Goal: Task Accomplishment & Management: Use online tool/utility

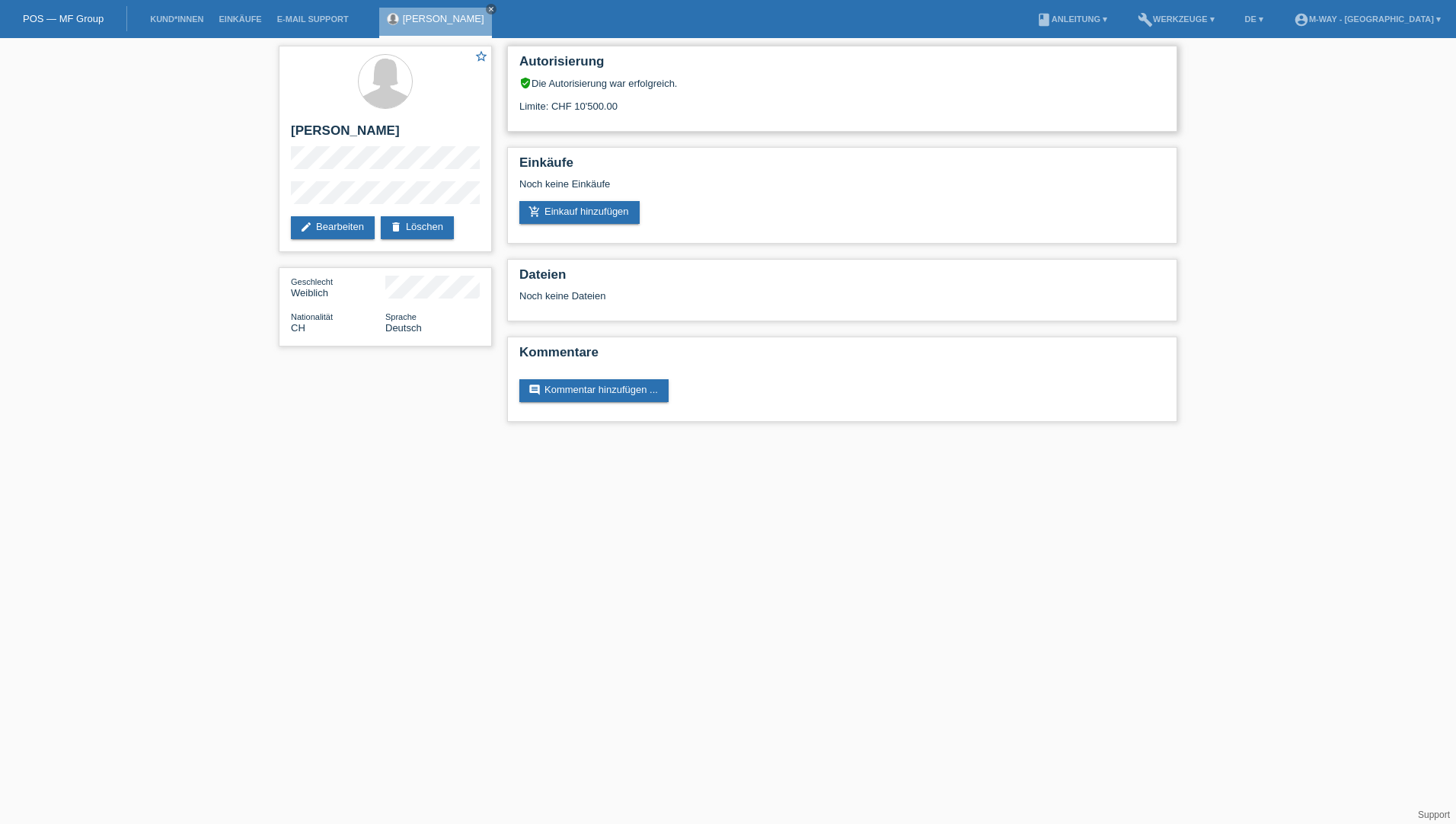
drag, startPoint x: 574, startPoint y: 104, endPoint x: 625, endPoint y: 105, distance: 51.0
click at [625, 105] on div "Limite: CHF 10'500.00" at bounding box center [843, 100] width 646 height 23
click at [613, 220] on link "add_shopping_cart Einkauf hinzufügen" at bounding box center [579, 212] width 120 height 23
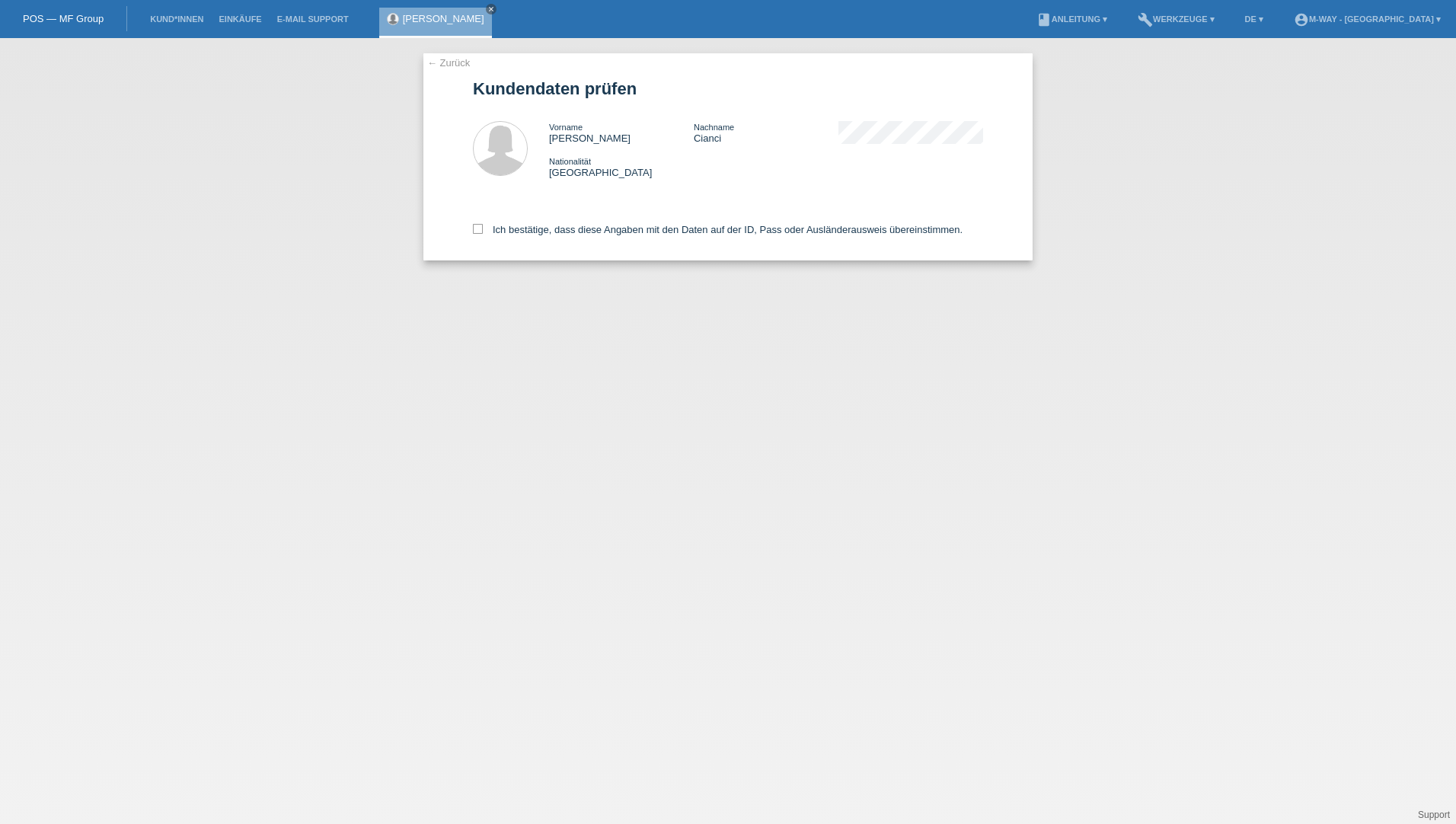
click at [468, 229] on div "← Zurück Kundendaten prüfen Vorname Sonja Nachname Cianci Nationalität Schweiz" at bounding box center [728, 157] width 609 height 207
click at [473, 230] on icon at bounding box center [478, 229] width 10 height 10
click at [473, 230] on input "Ich bestätige, dass diese Angaben mit den Daten auf der ID, Pass oder Ausländer…" at bounding box center [478, 229] width 10 height 10
checkbox input "true"
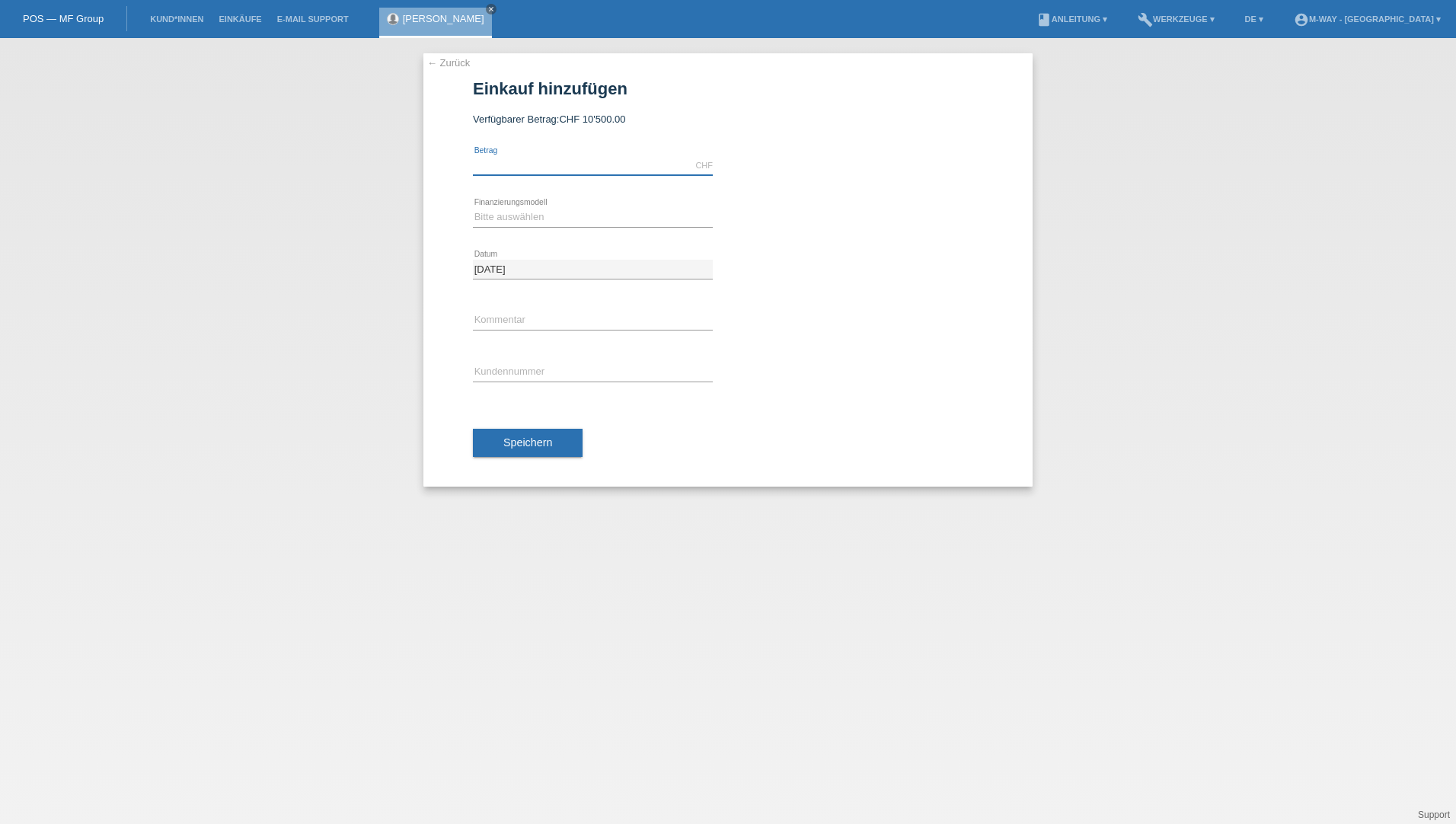
click at [584, 161] on input "text" at bounding box center [592, 165] width 240 height 19
type input "2294.00"
click at [558, 216] on select "Bitte auswählen Fixe Raten Kauf auf Rechnung mit Teilzahlungsoption" at bounding box center [592, 217] width 240 height 18
select select "77"
click at [473, 208] on select "Bitte auswählen Fixe Raten Kauf auf Rechnung mit Teilzahlungsoption" at bounding box center [592, 217] width 240 height 18
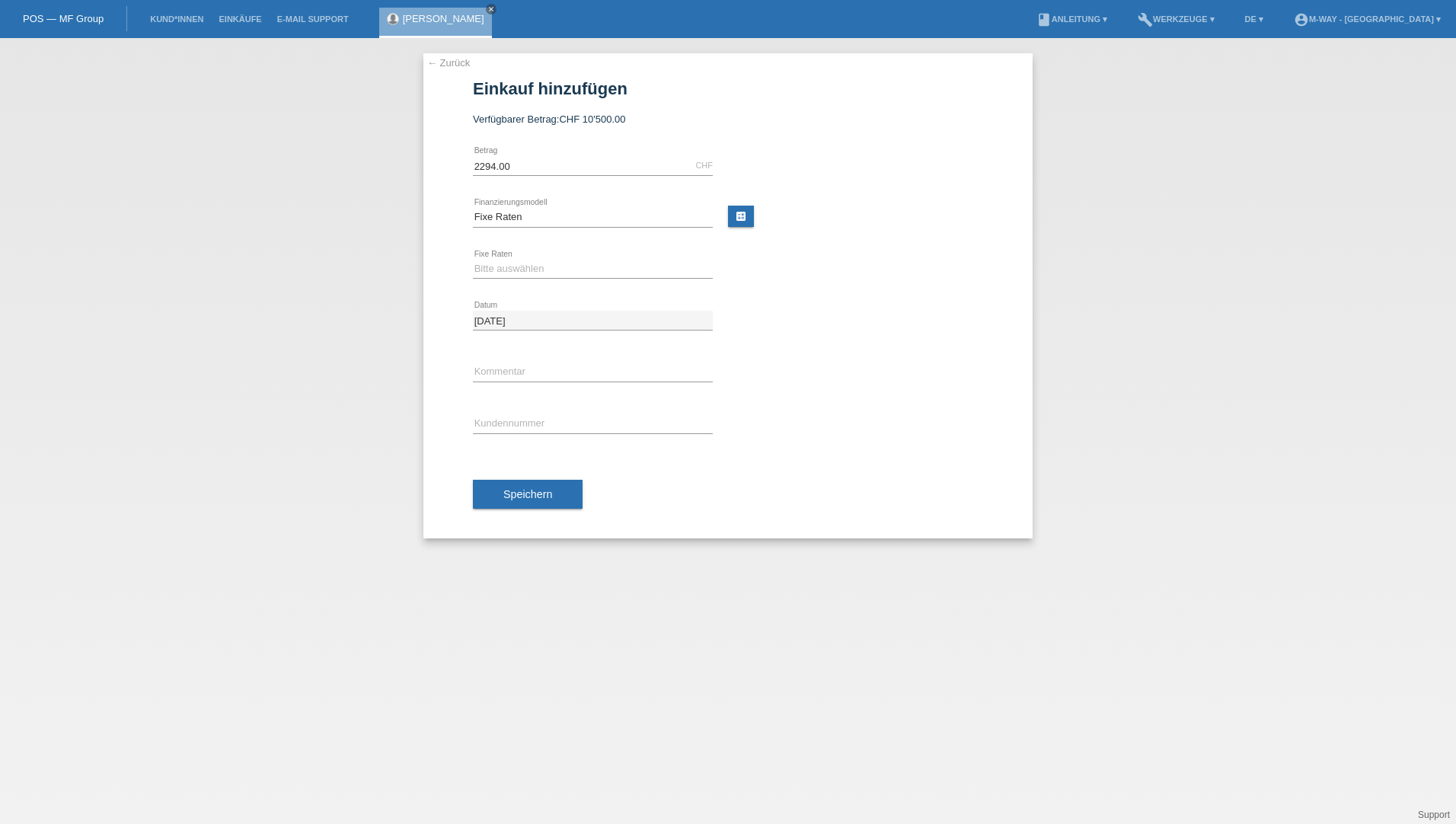
click at [526, 285] on div "Bitte auswählen 4 Raten 5 Raten 6 Raten 7 Raten 8 Raten 9 Raten 10 Raten 11 Rat…" at bounding box center [592, 269] width 240 height 52
click at [546, 275] on select "Bitte auswählen 4 Raten 5 Raten 6 Raten 7 Raten 8 Raten 9 Raten 10 Raten 11 Rat…" at bounding box center [592, 268] width 240 height 18
click at [897, 299] on div at bounding box center [863, 300] width 240 height 11
click at [471, 11] on div "Sonja Cianci close" at bounding box center [439, 19] width 120 height 38
click at [487, 11] on icon "close" at bounding box center [491, 9] width 8 height 8
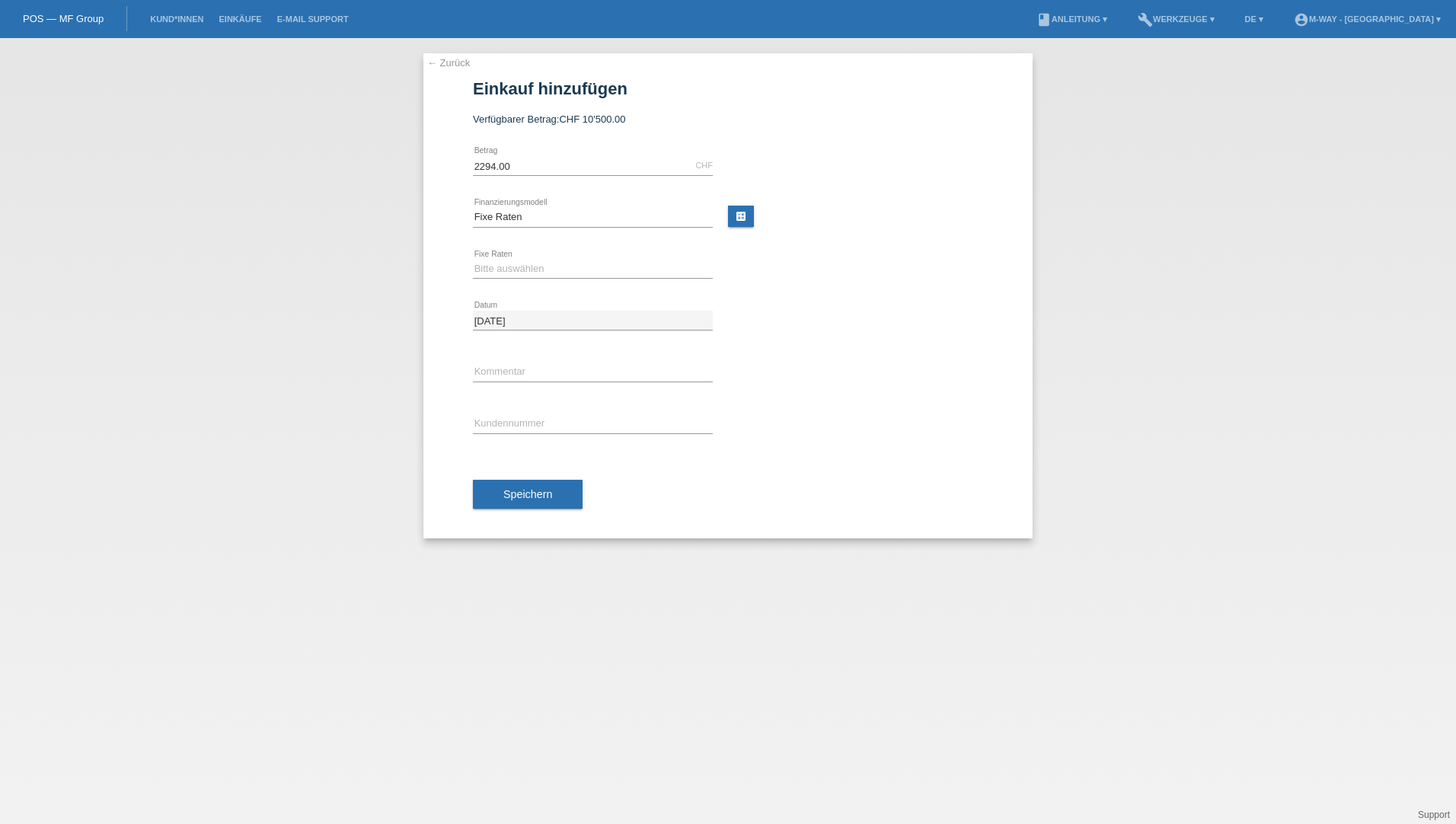
click at [175, 31] on li "Kund*innen" at bounding box center [176, 19] width 69 height 39
click at [174, 28] on li "Kund*innen" at bounding box center [176, 19] width 69 height 39
click at [187, 21] on link "Kund*innen" at bounding box center [176, 19] width 69 height 9
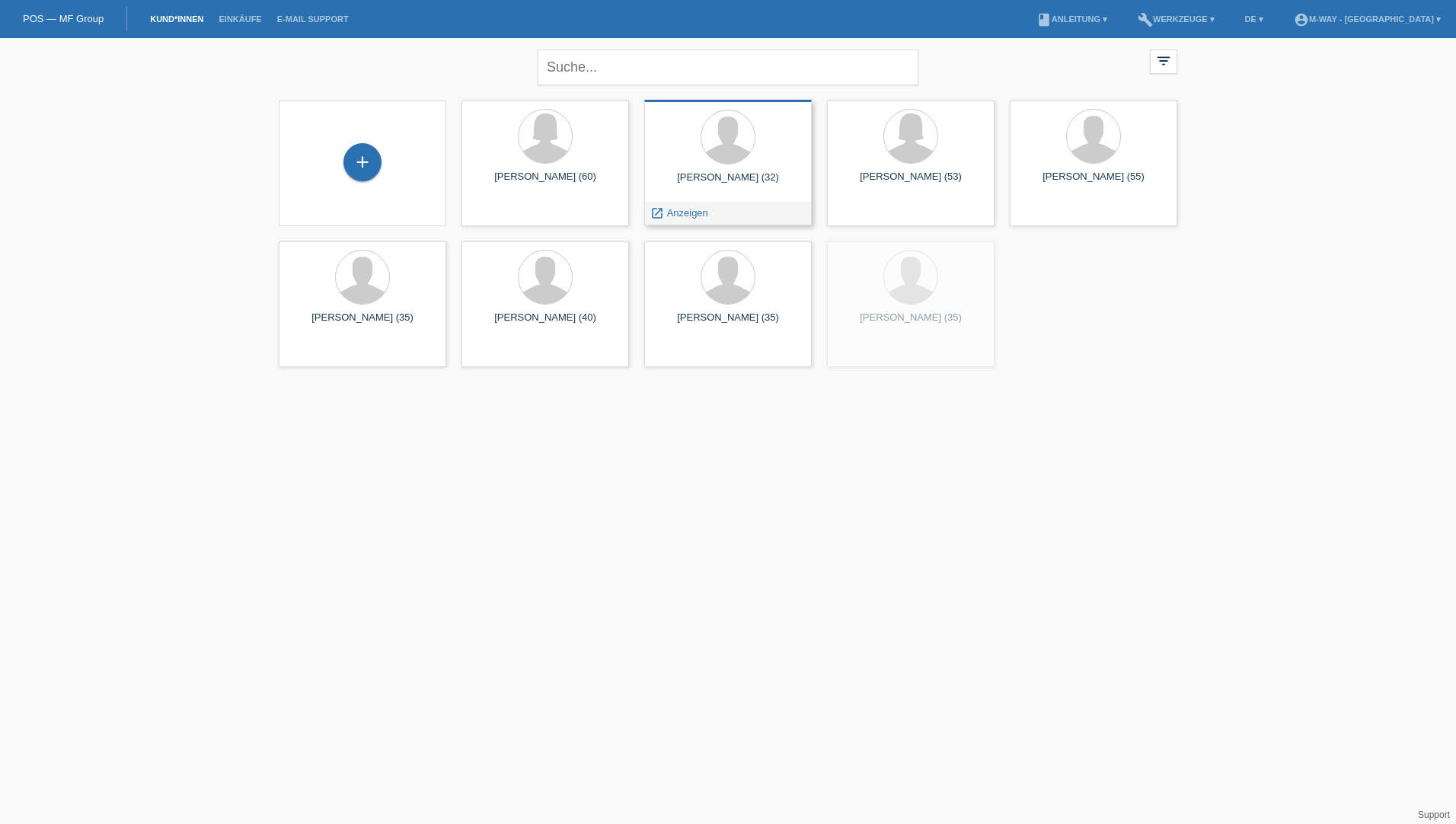
click at [712, 161] on div at bounding box center [728, 137] width 143 height 57
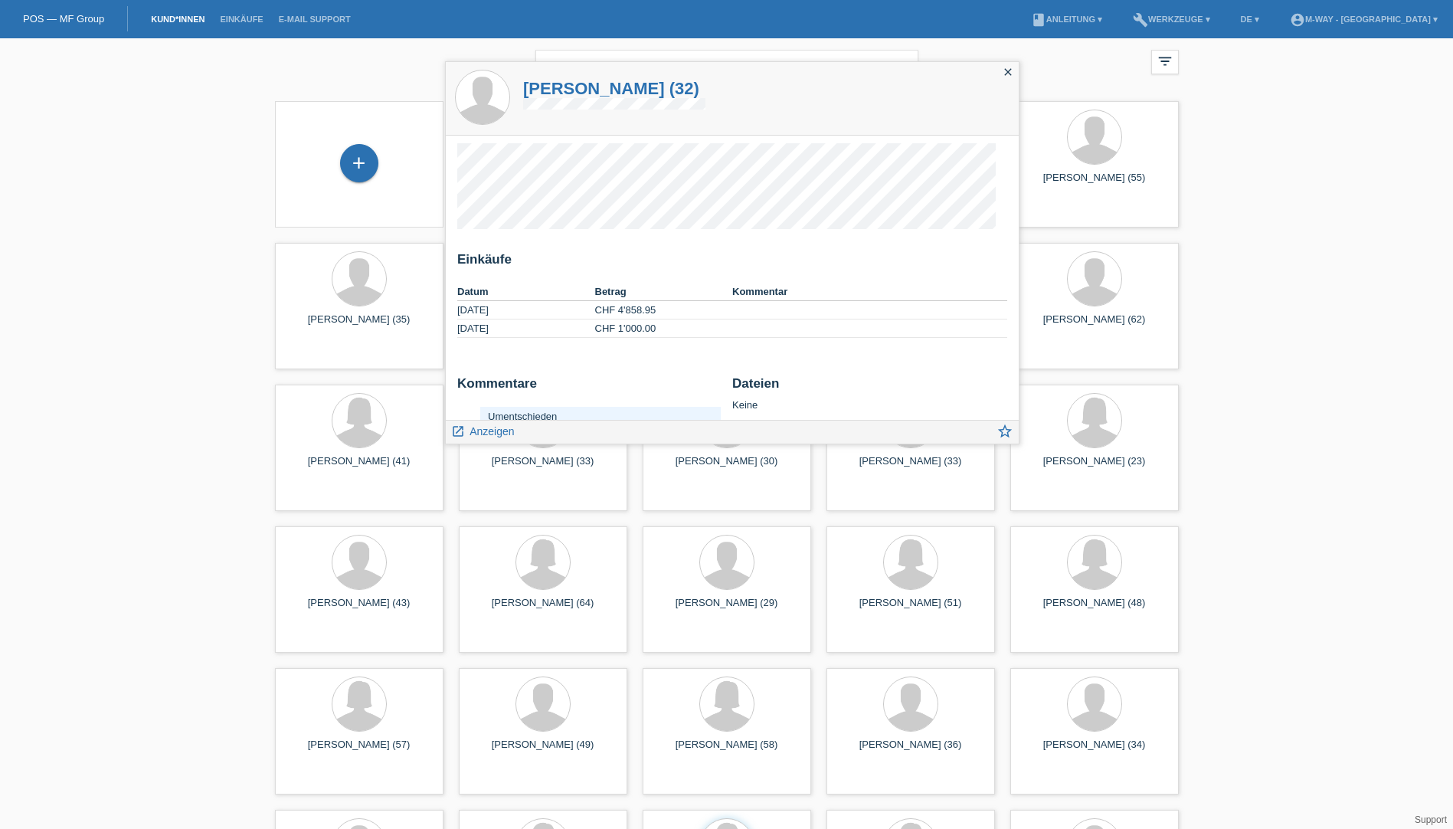
click at [1010, 75] on icon "close" at bounding box center [1008, 72] width 12 height 12
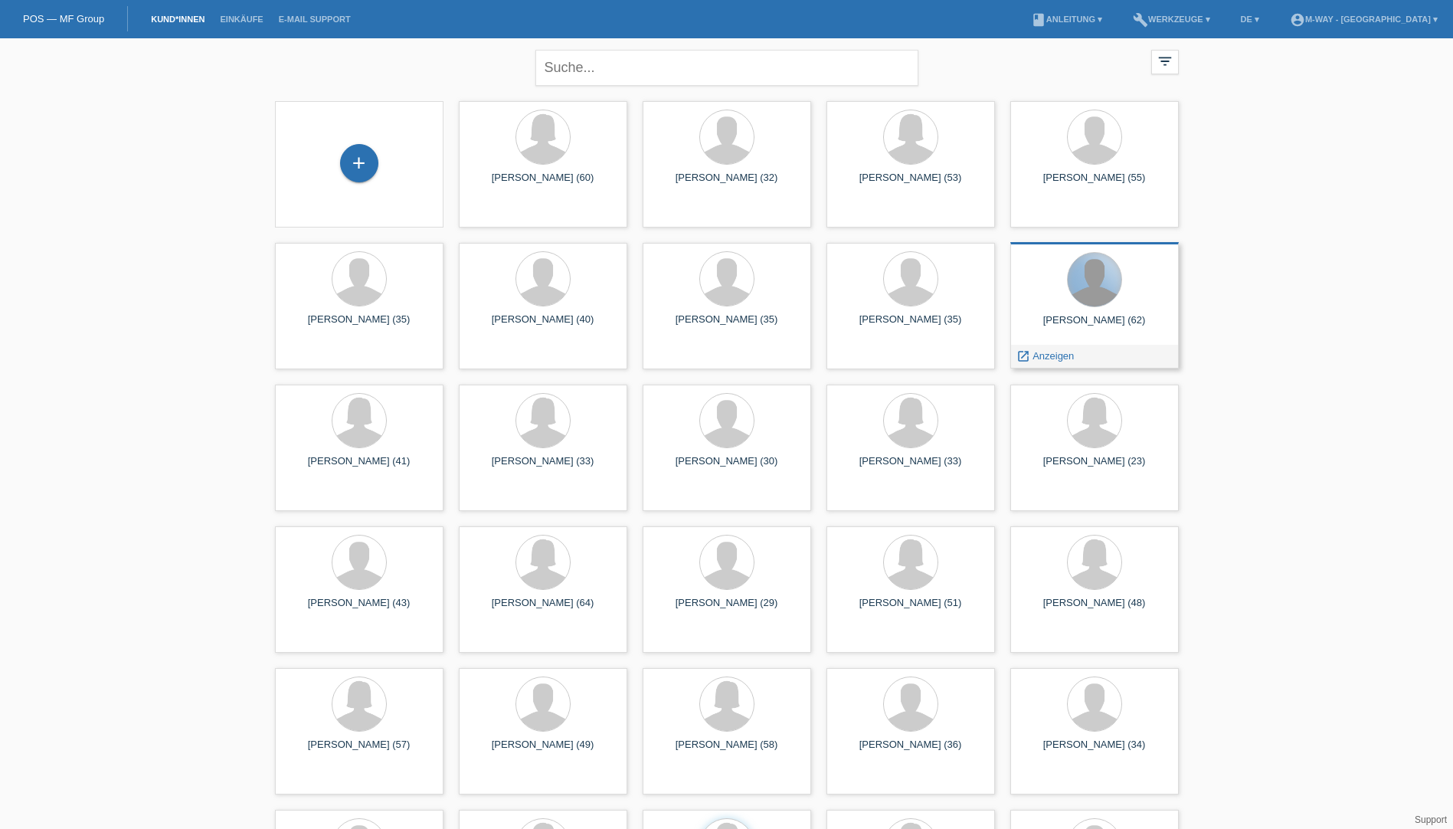
click at [1080, 281] on div at bounding box center [1095, 280] width 54 height 54
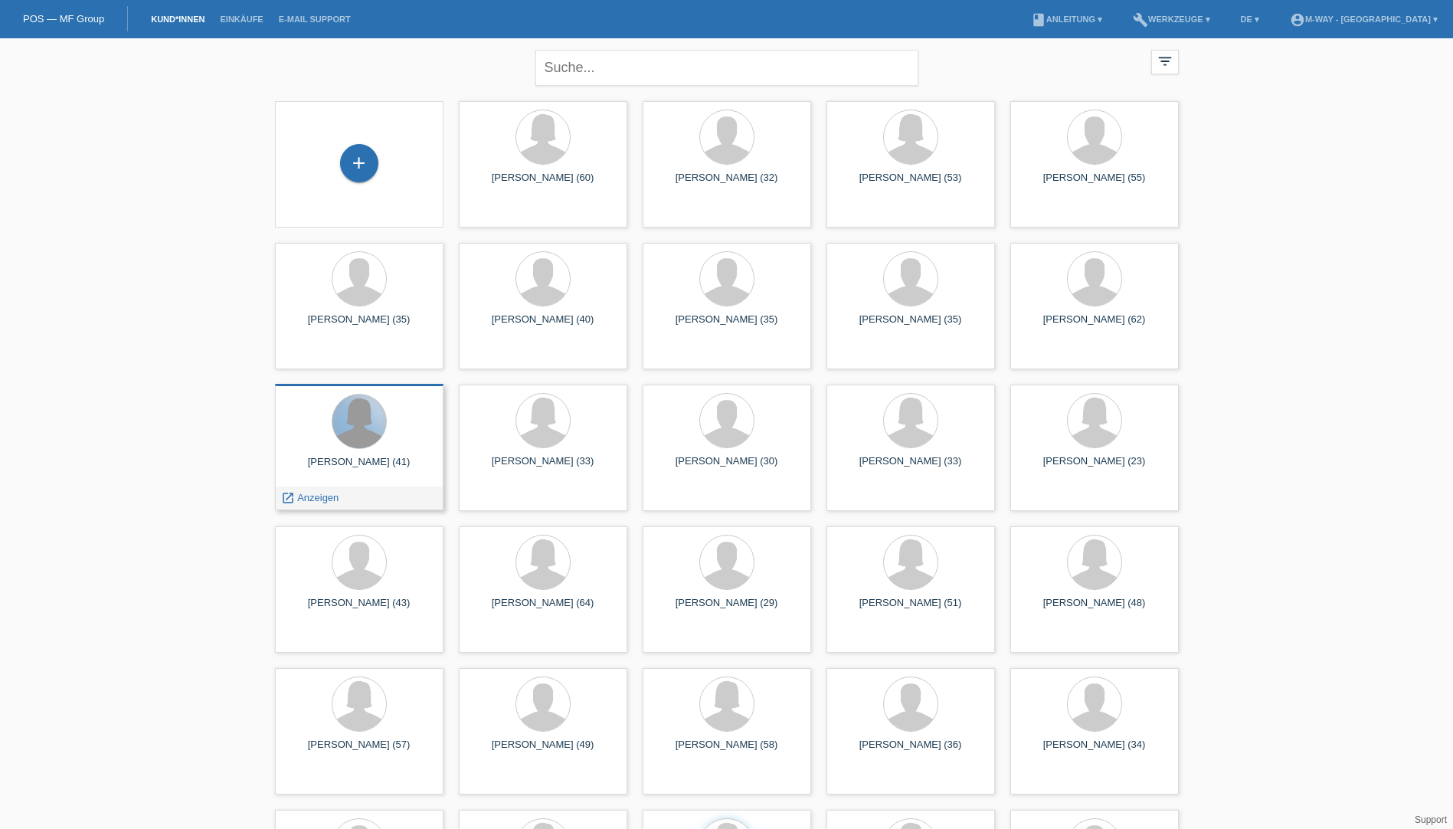
click at [363, 436] on div at bounding box center [360, 422] width 54 height 54
click at [315, 494] on span "Anzeigen" at bounding box center [317, 497] width 41 height 11
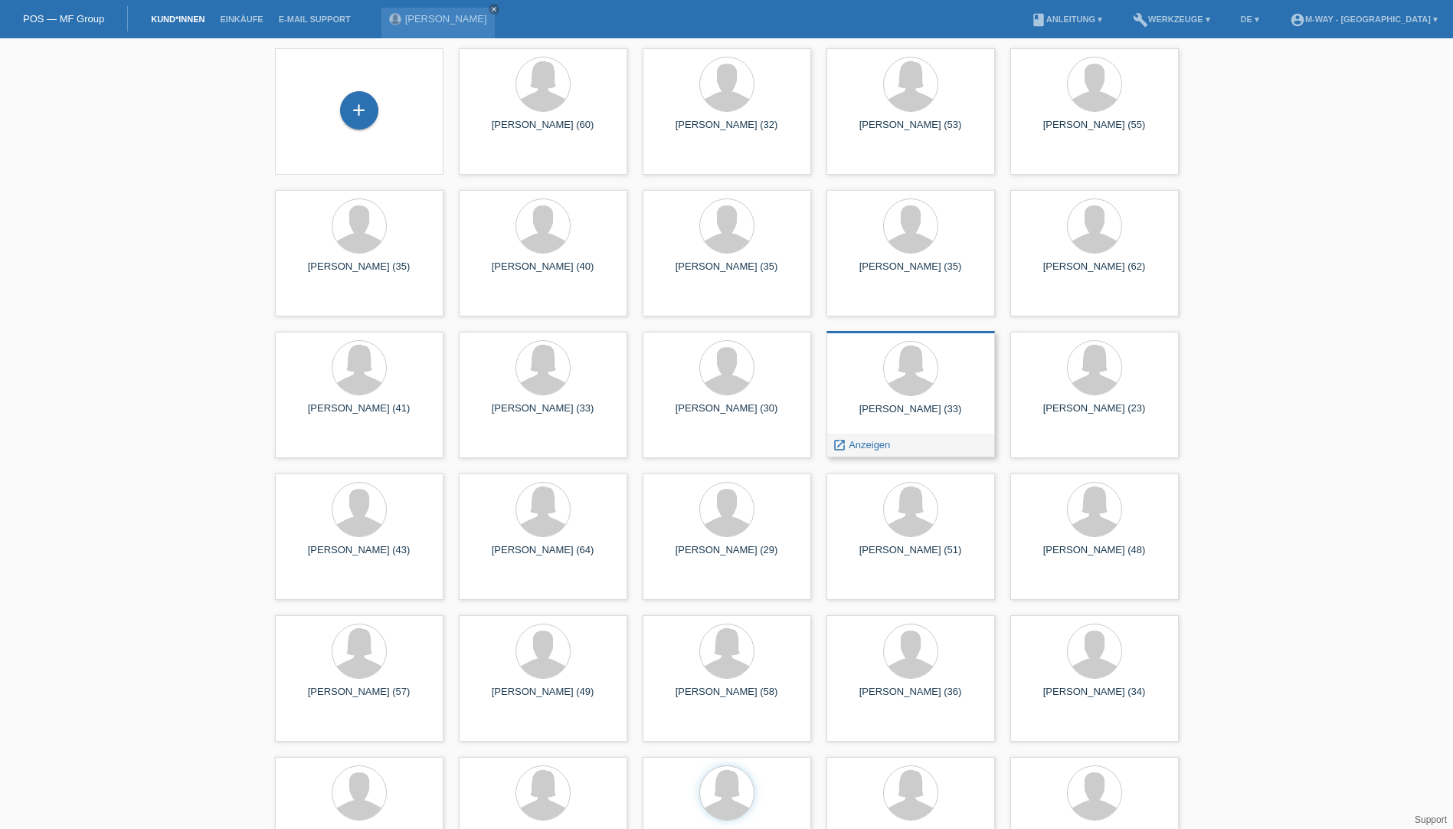
scroll to position [77, 0]
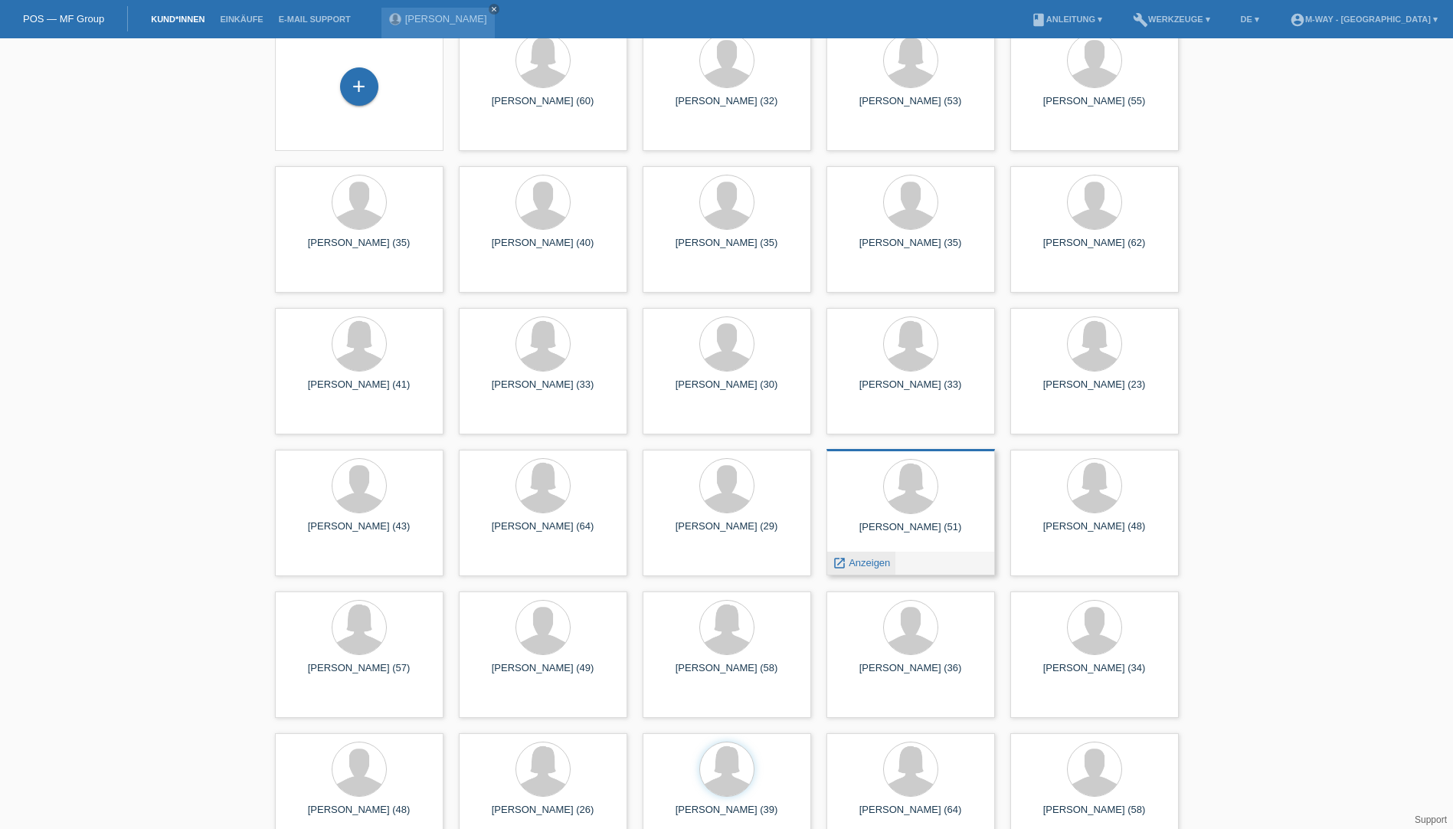
click at [862, 564] on span "Anzeigen" at bounding box center [869, 562] width 41 height 11
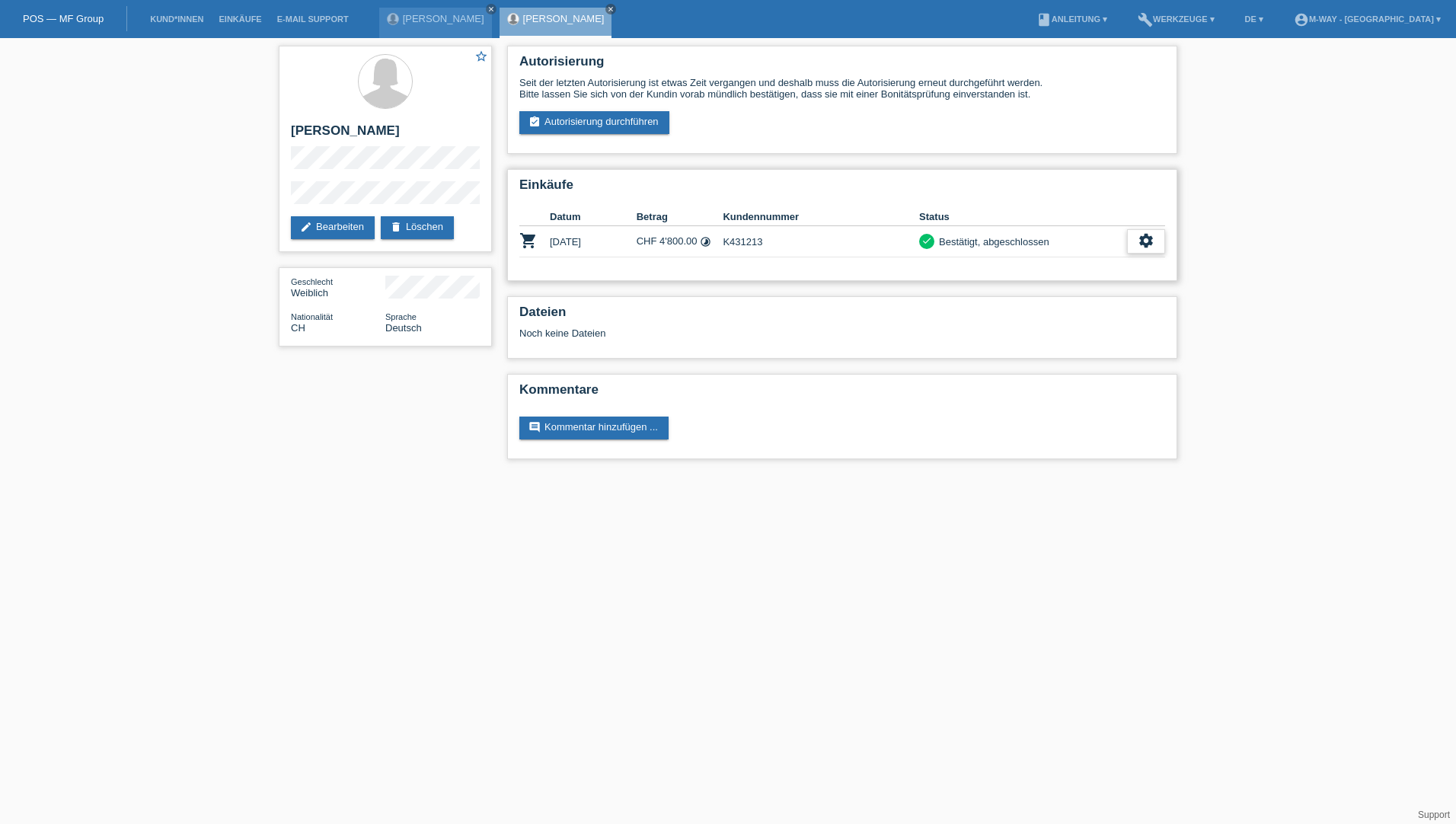
click at [1159, 237] on div "settings" at bounding box center [1146, 242] width 38 height 25
click at [1230, 373] on div "star_border Wanda Boland edit Bearbeiten delete Löschen Geschlecht Weiblich Nat…" at bounding box center [728, 255] width 1456 height 436
click at [898, 474] on html "POS — MF Group Kund*innen Einkäufe E-Mail Support Flora Avdiu close Wanda Boland" at bounding box center [728, 237] width 1456 height 474
click at [607, 11] on icon "close" at bounding box center [611, 9] width 8 height 8
